Goal: Transaction & Acquisition: Purchase product/service

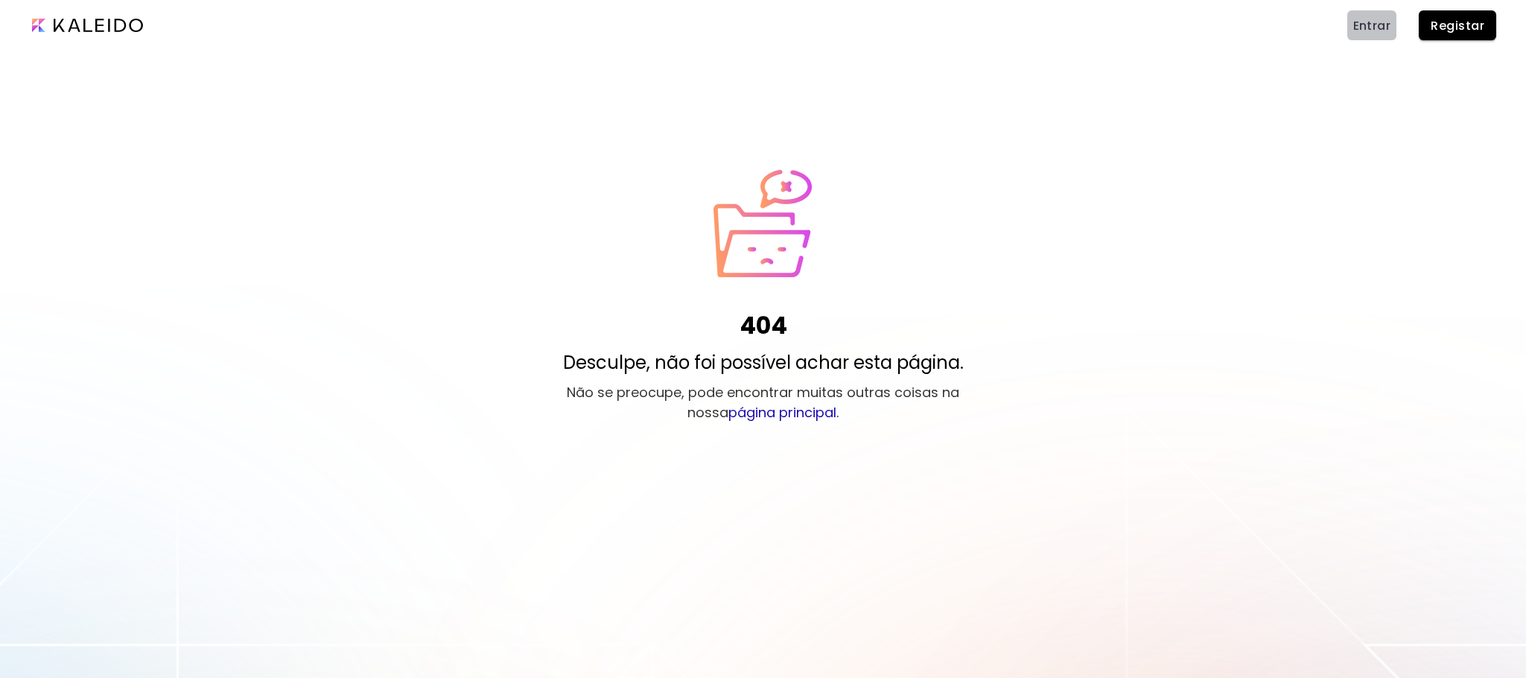
click at [1369, 21] on span "Entrar" at bounding box center [1372, 26] width 38 height 16
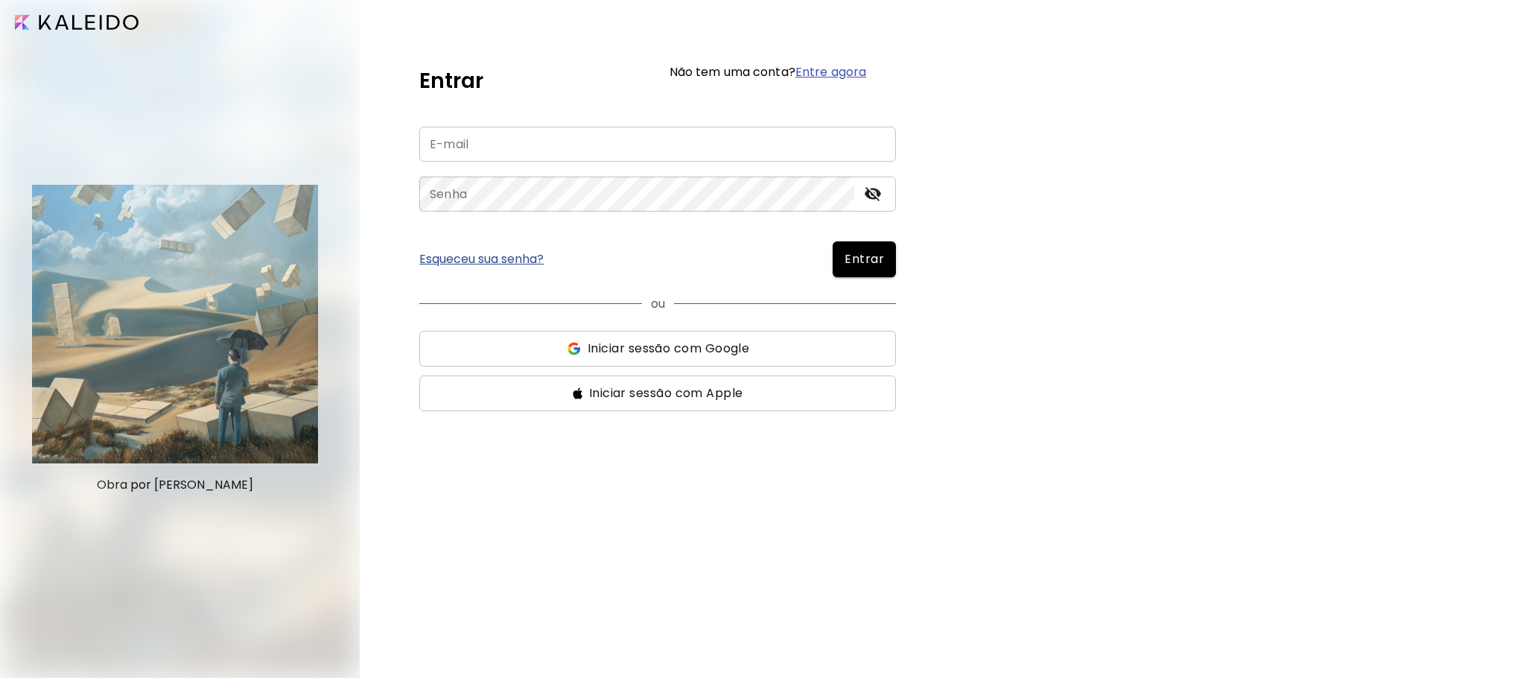
click at [720, 355] on span "Iniciar sessão com Google" at bounding box center [668, 349] width 162 height 18
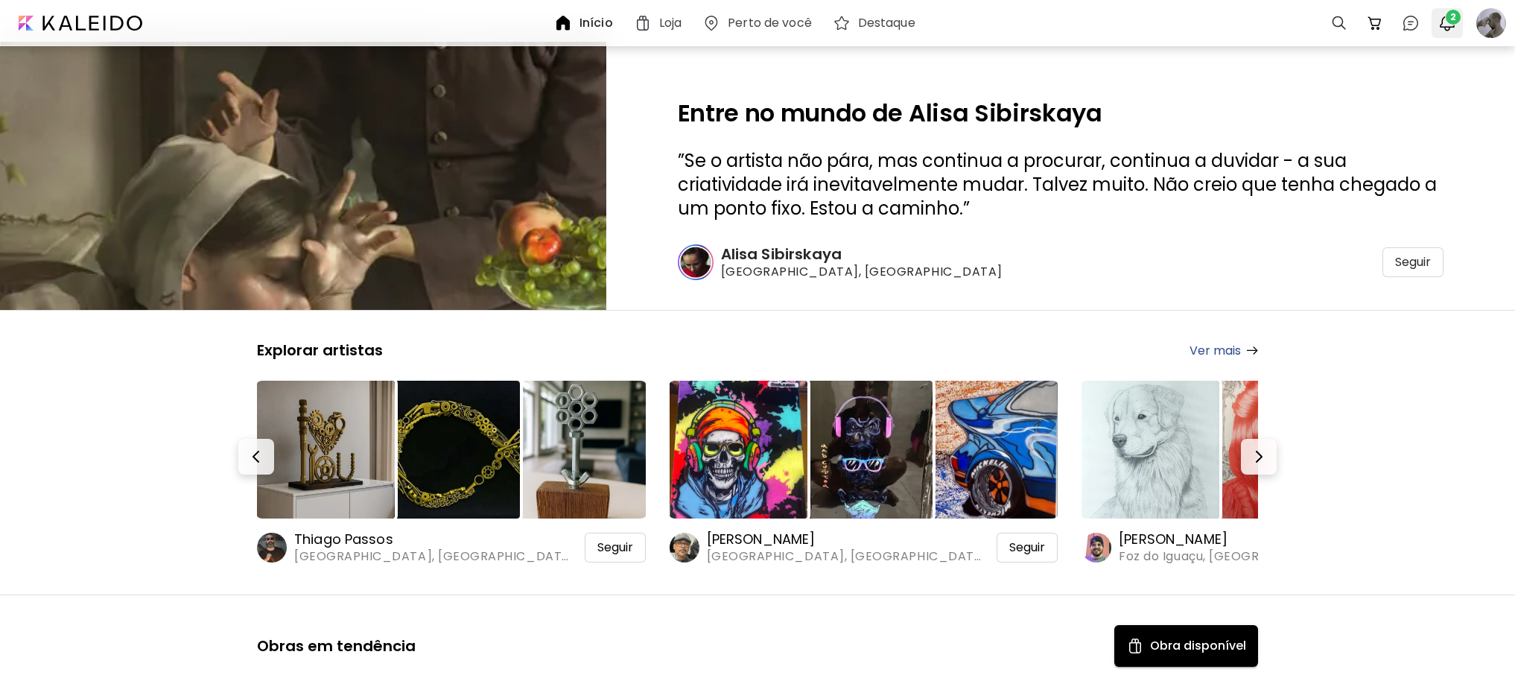
click at [1445, 18] on span "2" at bounding box center [1452, 17] width 15 height 15
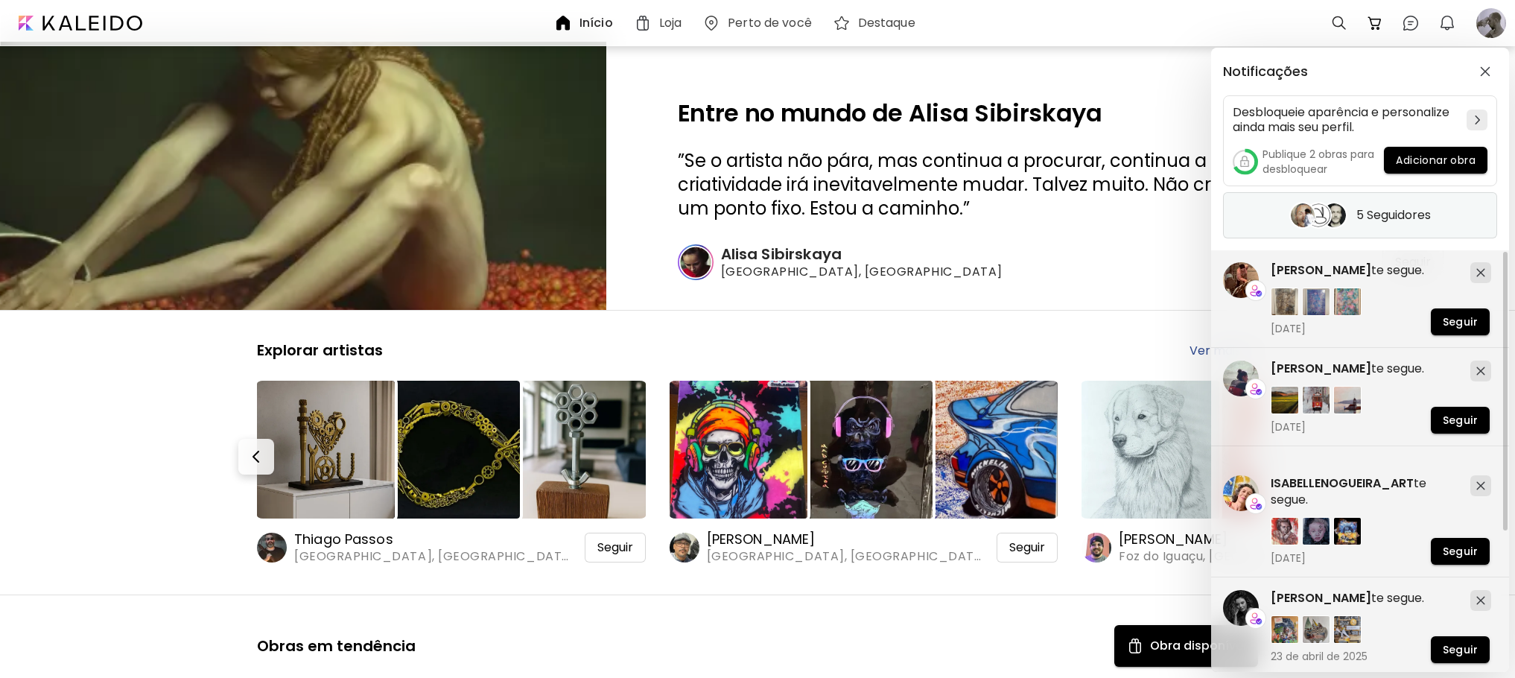
click at [1392, 210] on h5 "5 Seguidores" at bounding box center [1393, 215] width 74 height 15
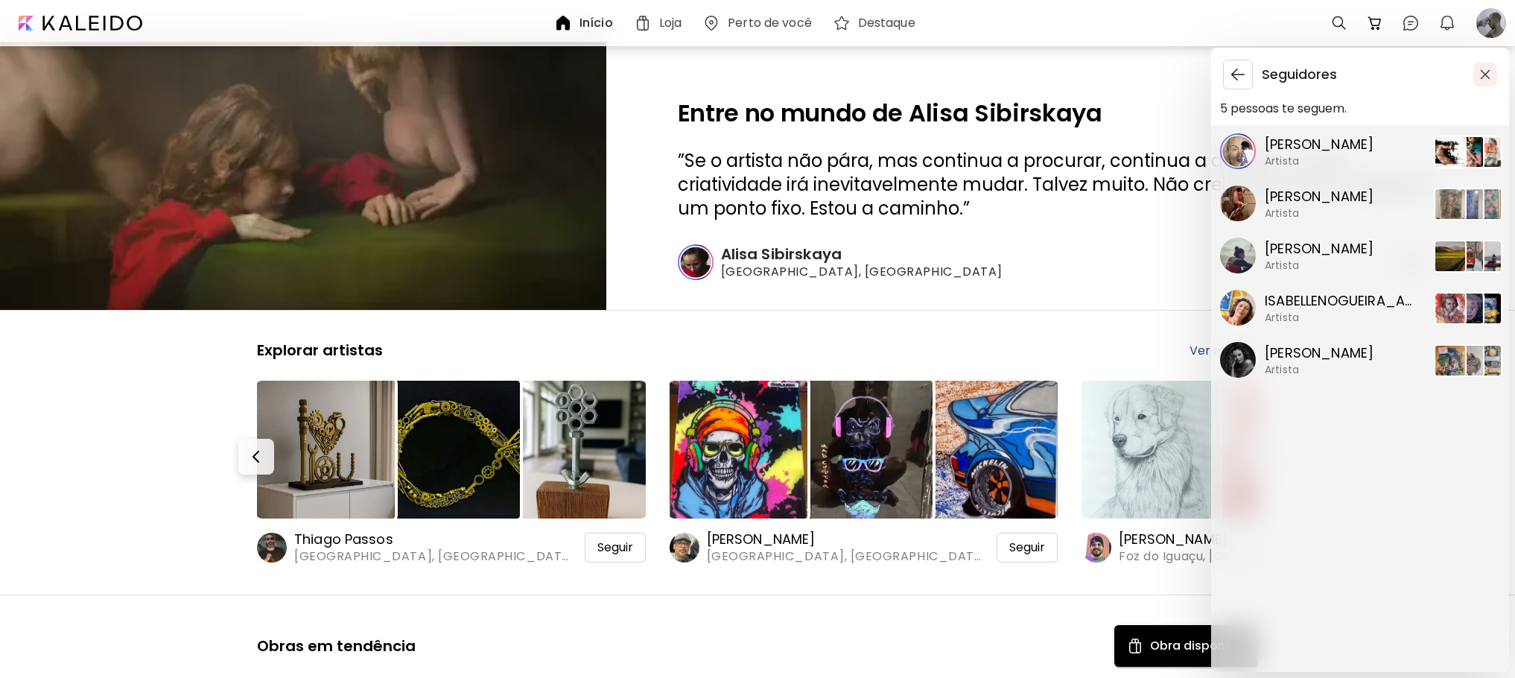
click at [1484, 74] on img "button" at bounding box center [1485, 74] width 10 height 10
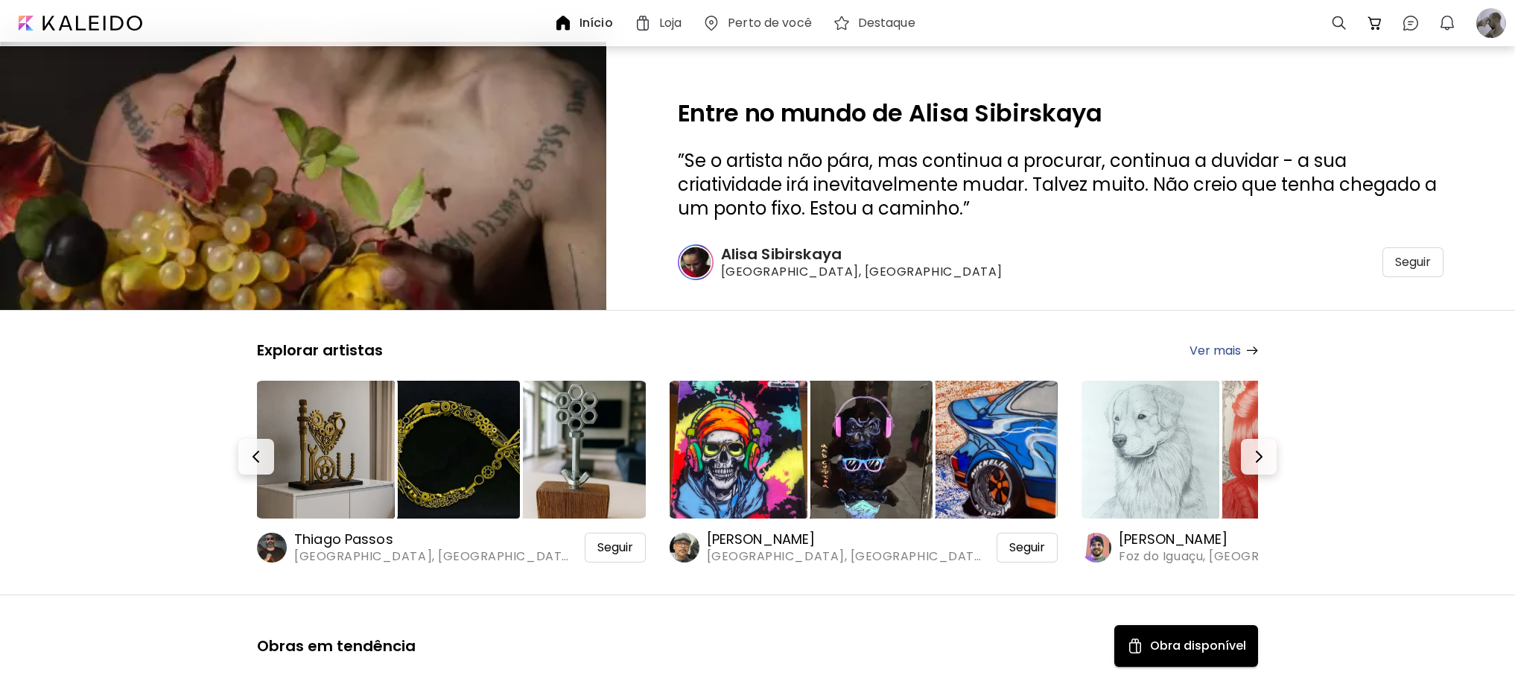
click at [655, 22] on div "Loja" at bounding box center [661, 23] width 54 height 18
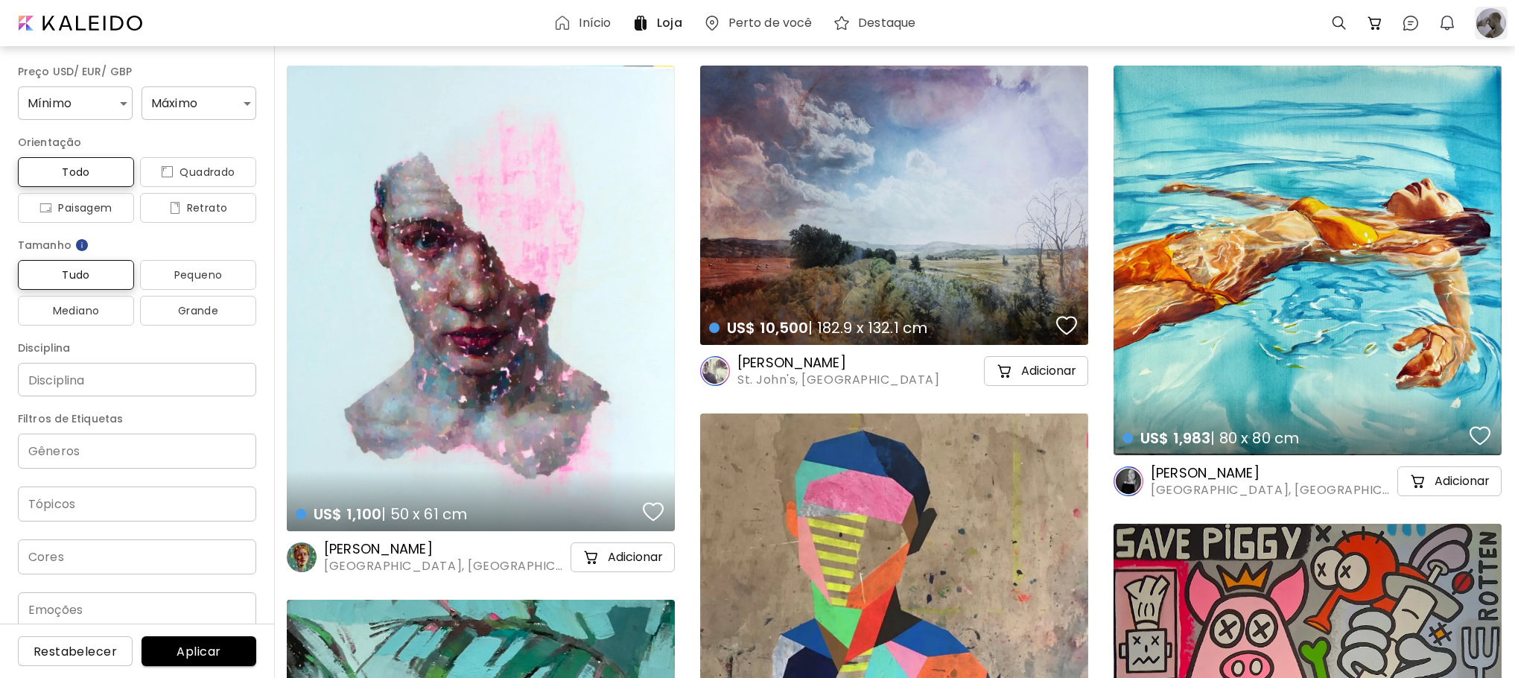
click at [1484, 21] on div at bounding box center [1490, 23] width 33 height 33
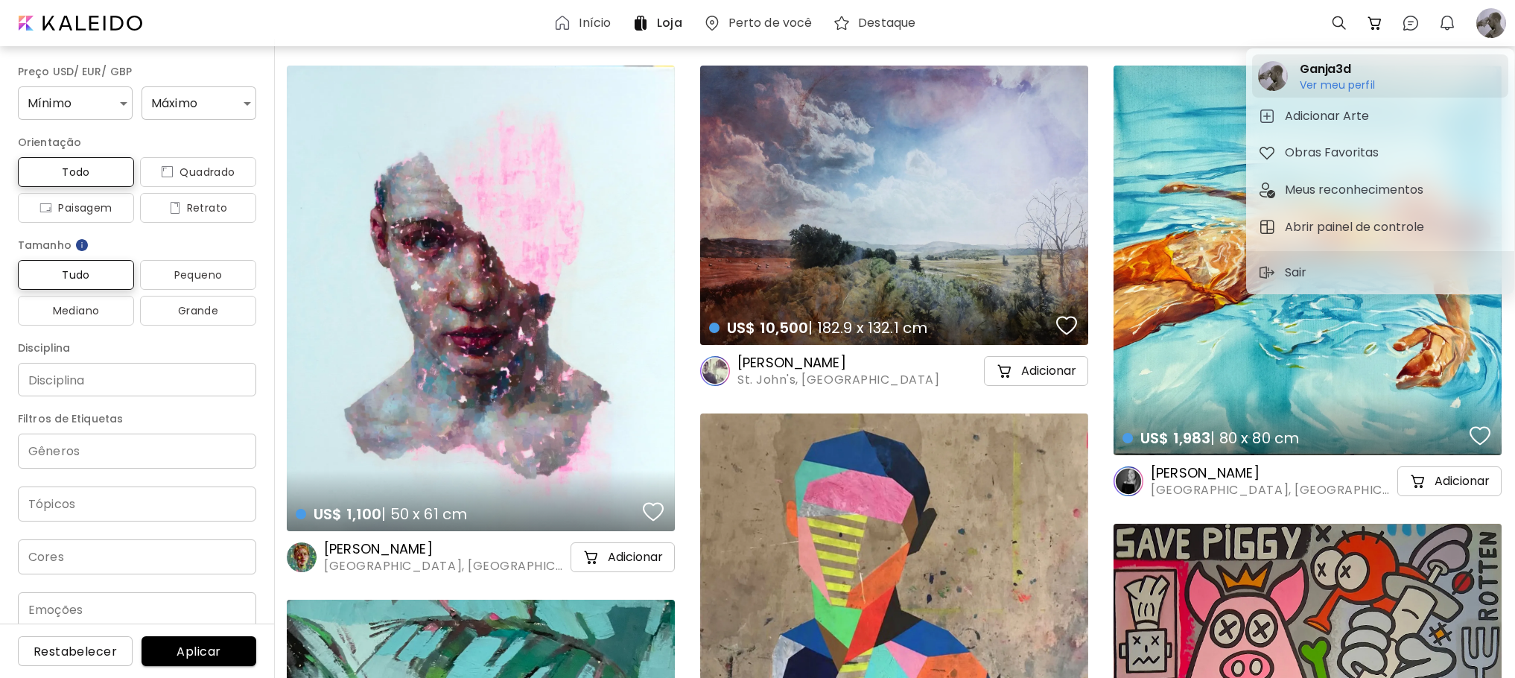
click at [1345, 74] on h2 "Ganja3d" at bounding box center [1336, 69] width 75 height 18
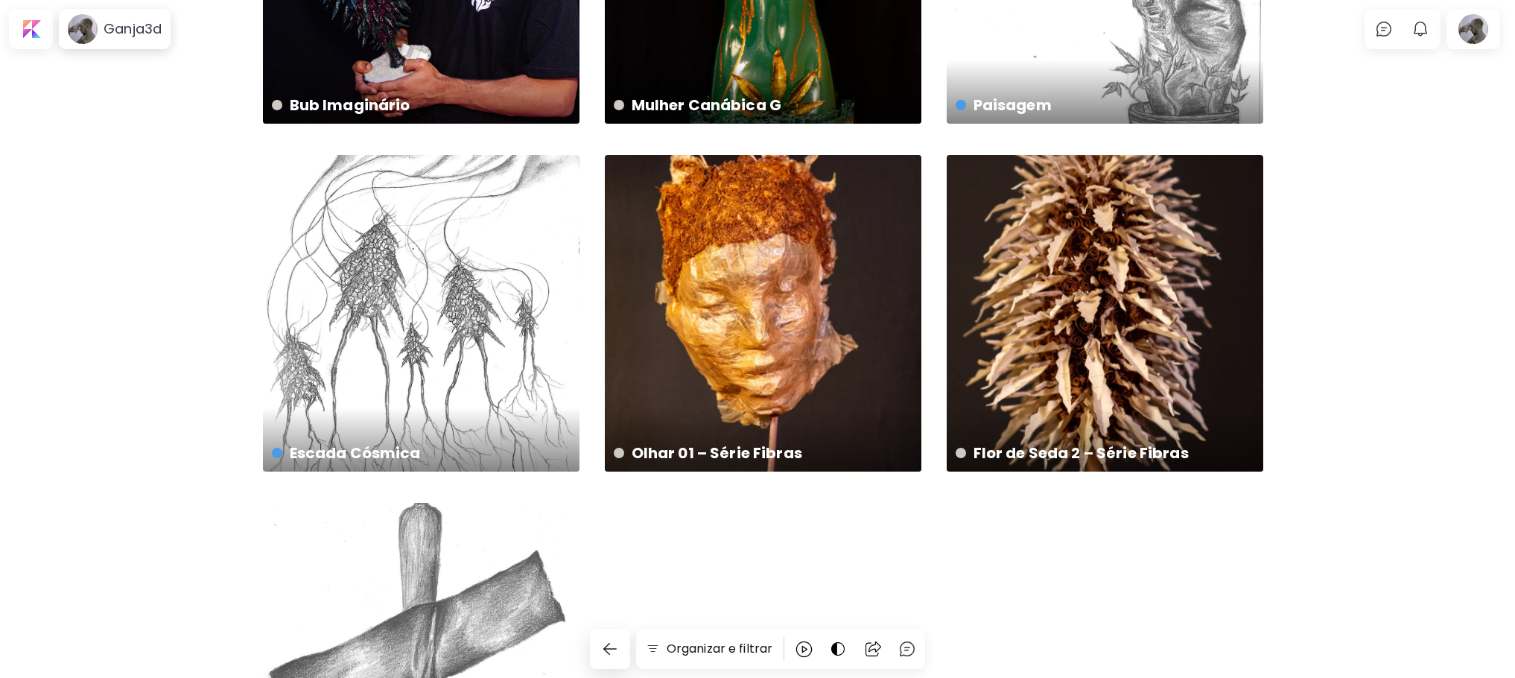
scroll to position [487, 0]
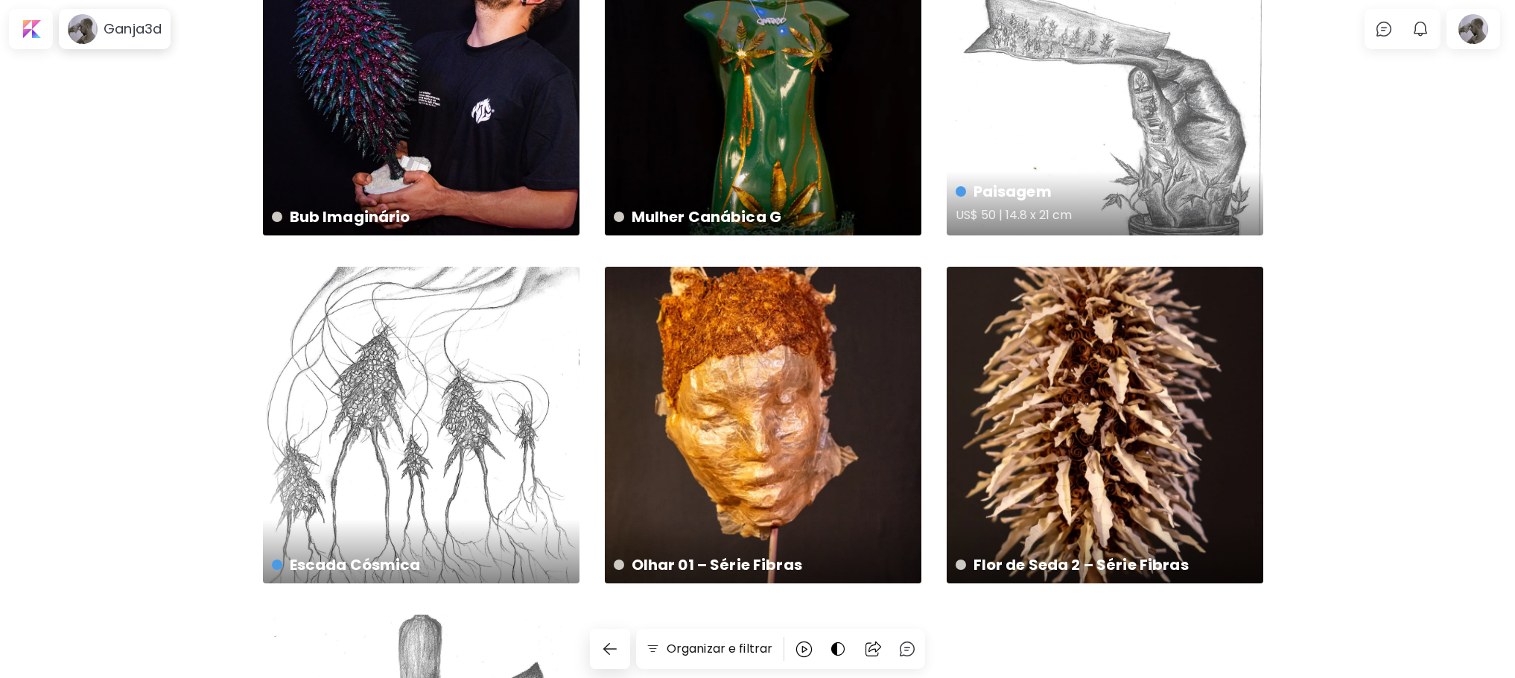
click at [1066, 144] on div "Paisagem US$ 50 | 14.8 x 21 cm" at bounding box center [1104, 77] width 316 height 316
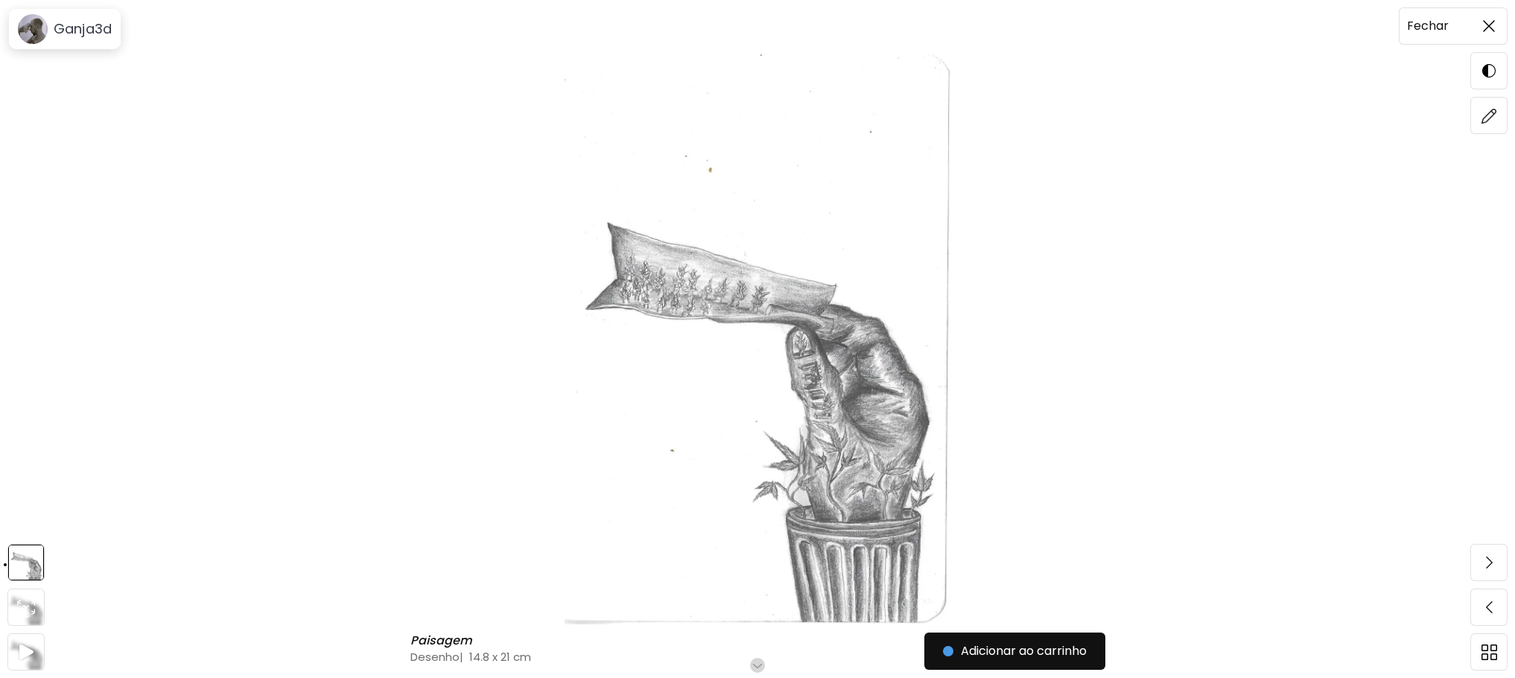
click at [1486, 21] on img at bounding box center [1488, 26] width 12 height 12
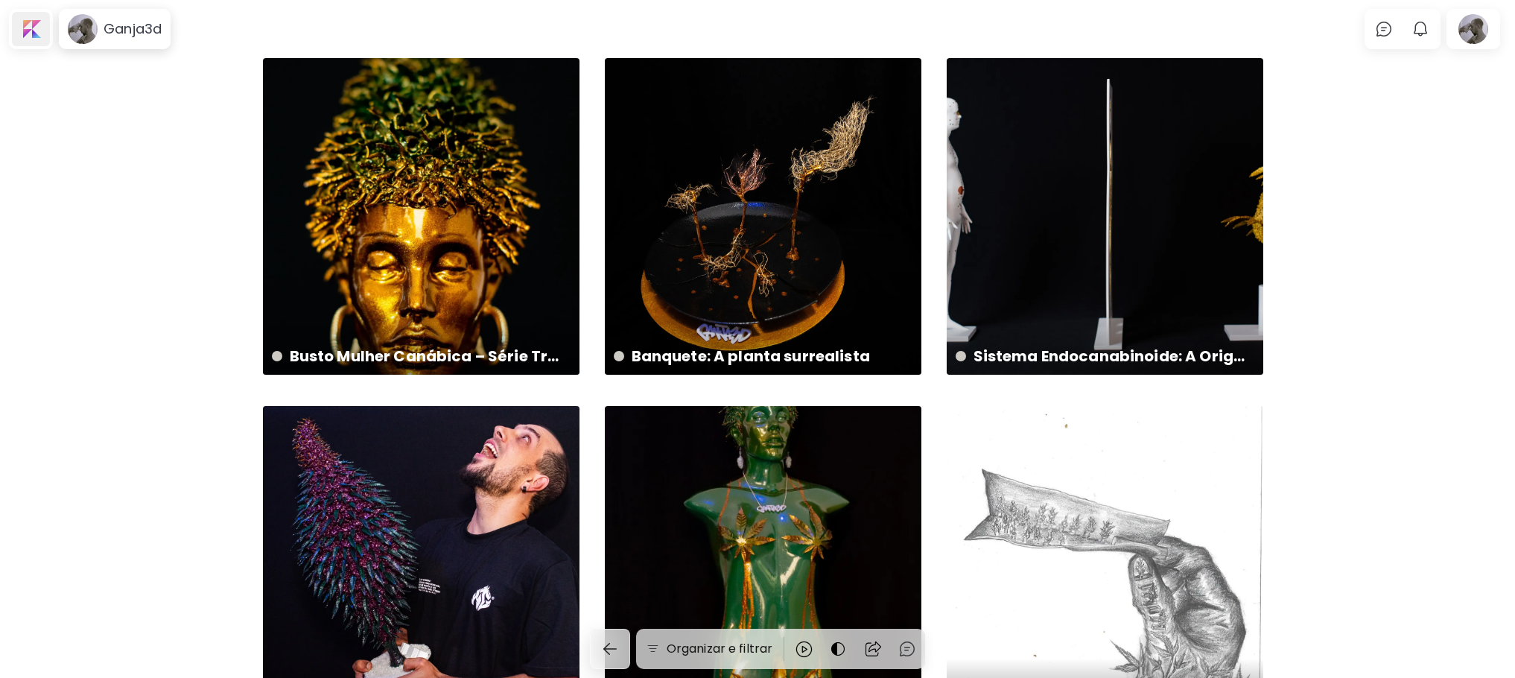
click at [34, 30] on div at bounding box center [31, 29] width 38 height 34
